Goal: Information Seeking & Learning: Learn about a topic

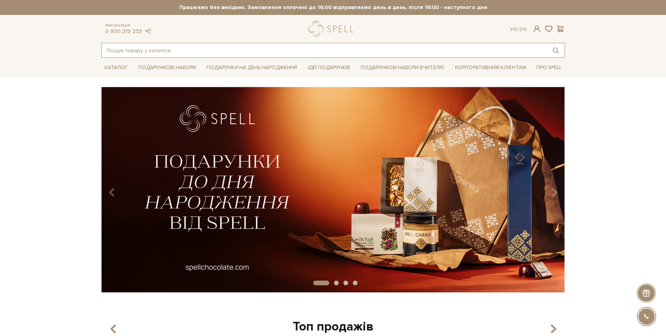
click at [136, 46] on input "text" at bounding box center [324, 50] width 445 height 14
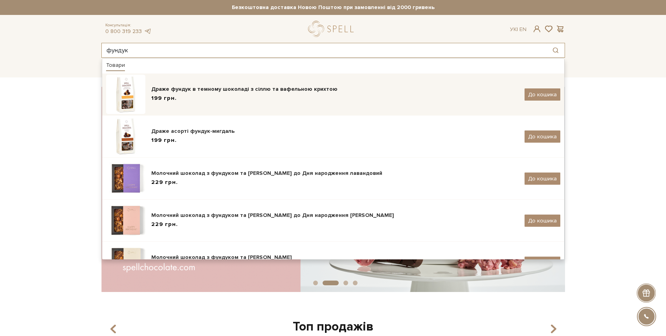
type input "фундук"
click at [189, 90] on div "Драже фундук в темному шоколаді з сіллю та вафельною крихтою" at bounding box center [334, 89] width 367 height 8
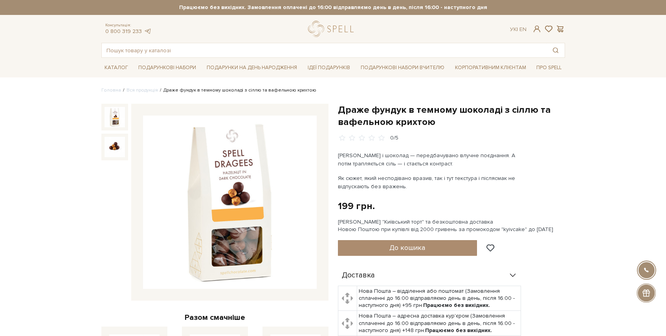
drag, startPoint x: 64, startPoint y: 162, endPoint x: 88, endPoint y: 162, distance: 23.6
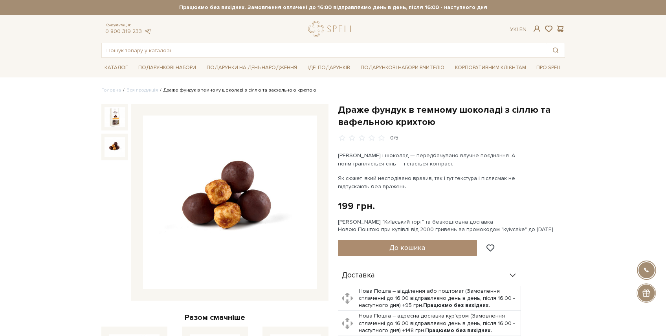
click at [118, 152] on img at bounding box center [114, 147] width 20 height 20
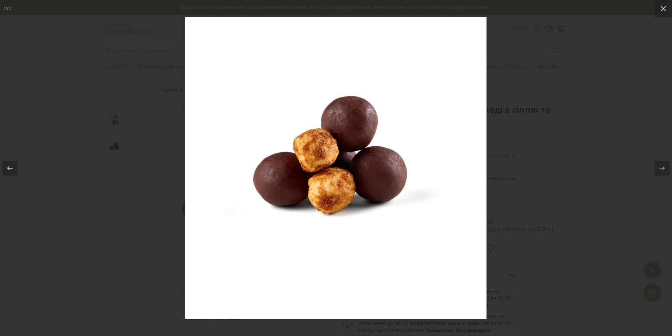
drag, startPoint x: 85, startPoint y: 210, endPoint x: 78, endPoint y: 198, distance: 13.4
click at [86, 208] on div at bounding box center [336, 168] width 672 height 336
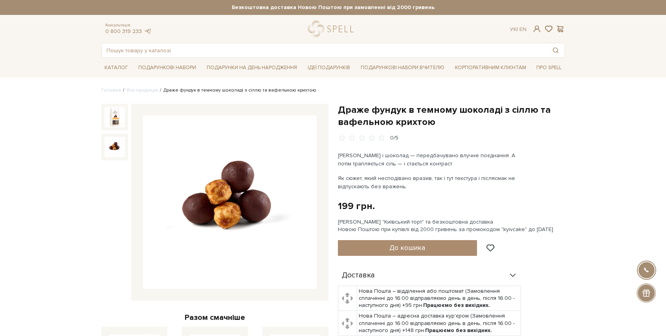
click at [432, 132] on div "Драже фундук в темному шоколаді з сіллю та вафельною крихтою 0/5" at bounding box center [451, 123] width 227 height 38
drag, startPoint x: 438, startPoint y: 127, endPoint x: 442, endPoint y: 120, distance: 8.0
click at [439, 123] on h1 "Драже фундук в темному шоколаді з сіллю та вафельною крихтою" at bounding box center [451, 116] width 227 height 24
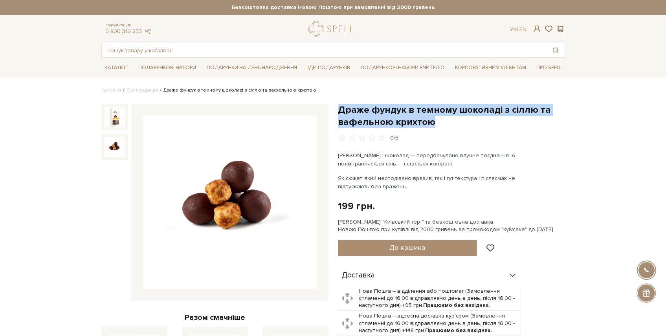
drag, startPoint x: 442, startPoint y: 120, endPoint x: 337, endPoint y: 111, distance: 105.3
click at [339, 110] on h1 "Драже фундук в темному шоколаді з сіллю та вафельною крихтою" at bounding box center [451, 116] width 227 height 24
copy h1 "Драже фундук в темному шоколаді з сіллю та вафельною крихтою"
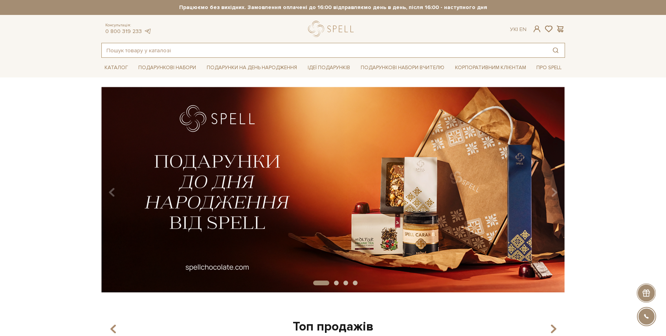
click at [174, 48] on input "text" at bounding box center [324, 50] width 445 height 14
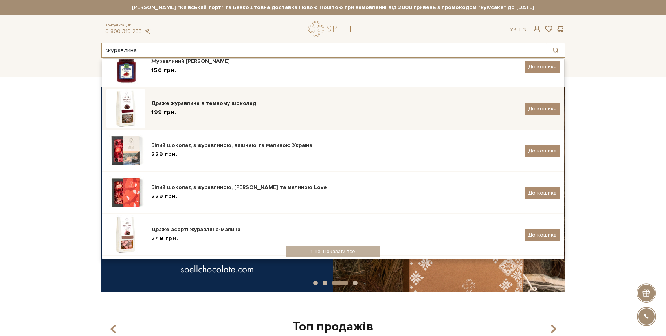
type input "журавлина"
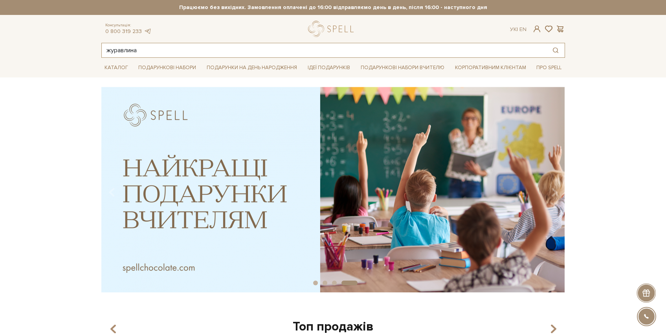
click at [164, 43] on input "журавлина" at bounding box center [324, 50] width 445 height 14
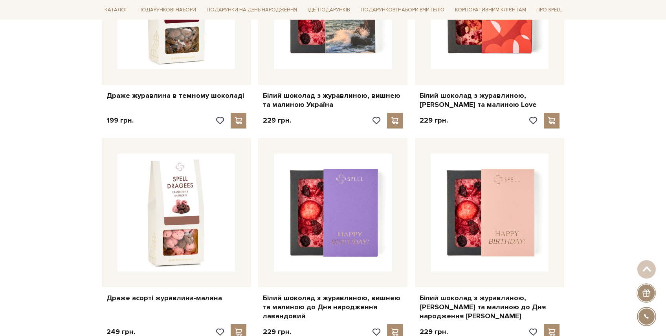
scroll to position [462, 0]
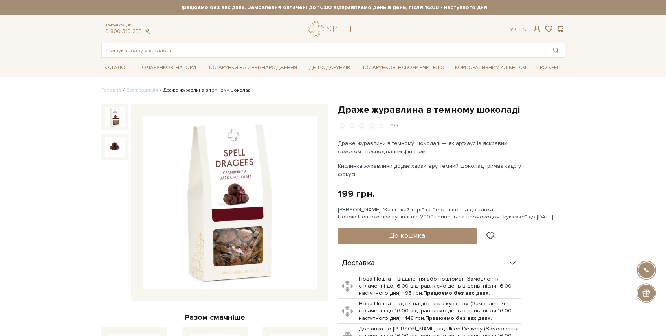
drag, startPoint x: 6, startPoint y: 151, endPoint x: 108, endPoint y: 101, distance: 113.8
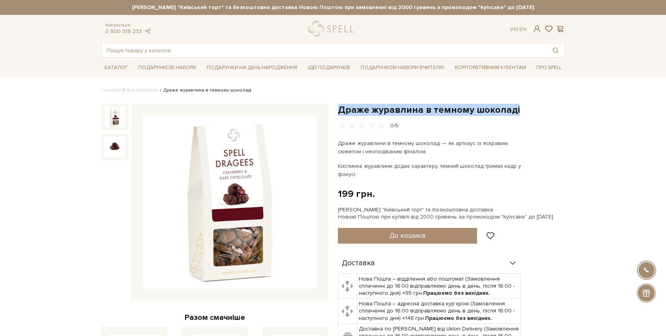
drag, startPoint x: 495, startPoint y: 111, endPoint x: 336, endPoint y: 110, distance: 159.1
click at [336, 110] on div "Драже журавлина в темному шоколаді 0/5 Драже журавлини в темному шоколаді — як …" at bounding box center [451, 307] width 236 height 407
copy h1 "Драже журавлина в темному шоколаді"
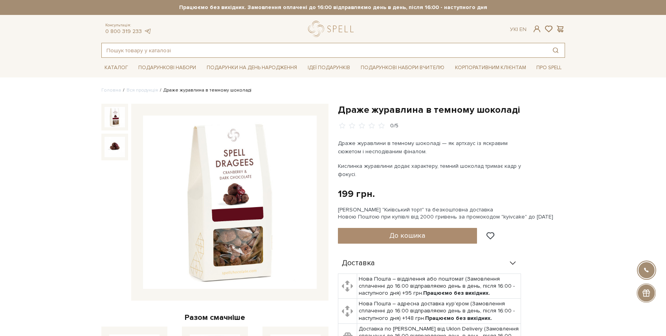
click at [170, 48] on input "text" at bounding box center [324, 50] width 445 height 14
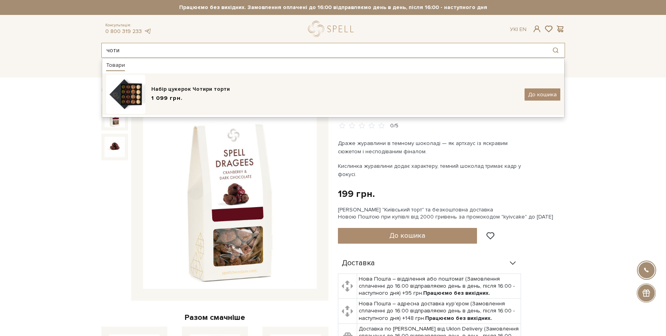
type input "чоти"
click at [168, 88] on div "Набір цукерок Чотири торти" at bounding box center [334, 89] width 367 height 8
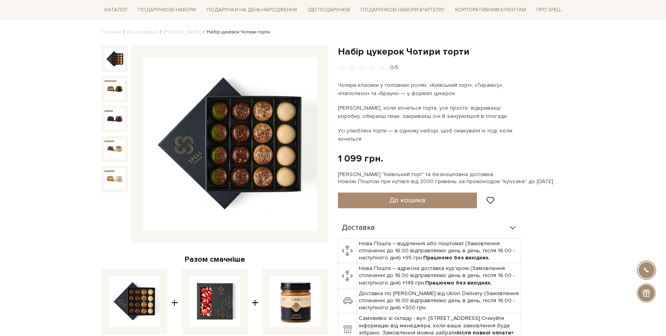
scroll to position [59, 0]
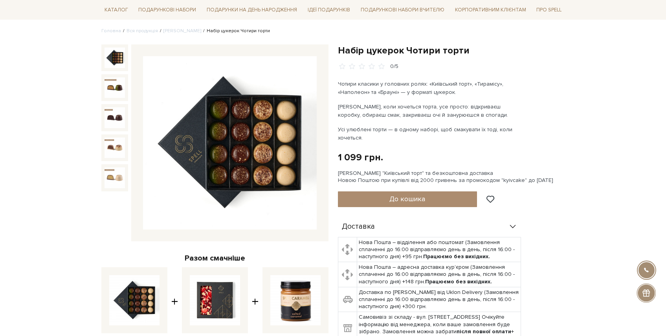
drag, startPoint x: 403, startPoint y: 174, endPoint x: 383, endPoint y: 172, distance: 20.6
click at [390, 172] on div "[PERSON_NAME] "Київський торт" та безкоштовна доставка Новою Поштою при купівлі…" at bounding box center [451, 177] width 227 height 14
drag, startPoint x: 387, startPoint y: 120, endPoint x: 397, endPoint y: 112, distance: 12.5
click at [387, 120] on div "Чотири класики у головних ролях: «Київський торт», «Тирамісу», «Наполеон» та «Б…" at bounding box center [430, 111] width 184 height 62
drag, startPoint x: 428, startPoint y: 84, endPoint x: 396, endPoint y: 92, distance: 33.0
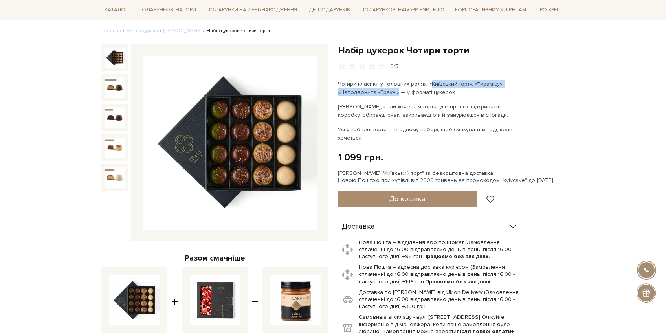
click at [396, 92] on p "Чотири класики у головних ролях: «Київський торт», «Тирамісу», «Наполеон» та «Б…" at bounding box center [430, 88] width 184 height 16
copy p "Київський торт», «Тирамісу», «Наполеон» та «Брауні»"
